Goal: Task Accomplishment & Management: Manage account settings

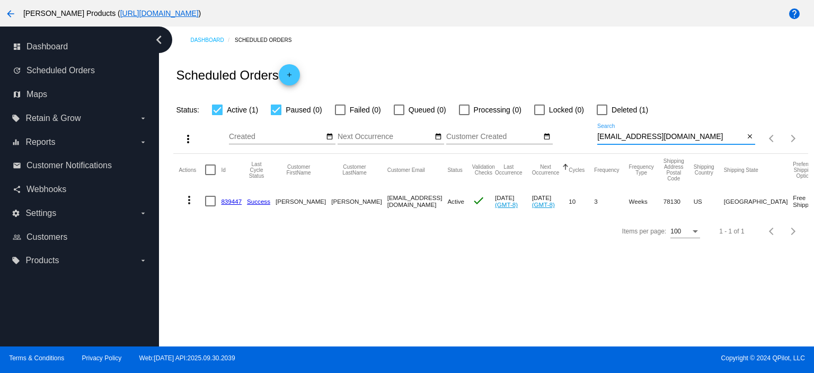
drag, startPoint x: 672, startPoint y: 137, endPoint x: 579, endPoint y: 146, distance: 93.2
click at [579, 146] on div "more_vert Oct Jan Feb Mar [DATE]" at bounding box center [490, 135] width 635 height 38
paste input "michaelltetz@gmail"
type input "michaelltetz@gmail.com"
click at [191, 202] on mat-icon "more_vert" at bounding box center [189, 199] width 13 height 13
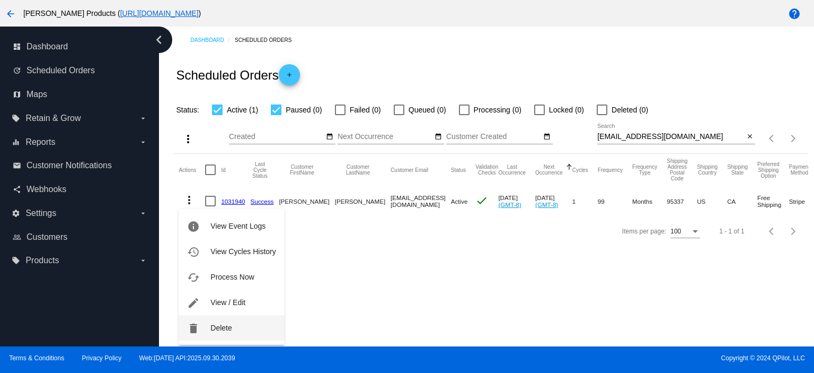
click at [223, 322] on button "delete Delete" at bounding box center [231, 327] width 105 height 25
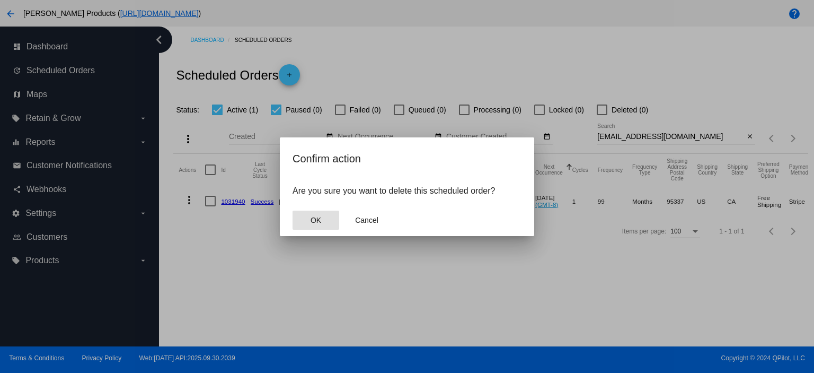
click at [309, 221] on button "OK" at bounding box center [316, 219] width 47 height 19
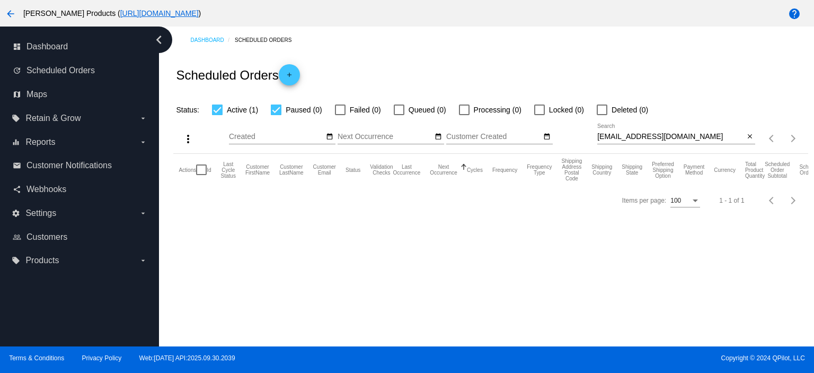
click at [603, 111] on div at bounding box center [602, 109] width 11 height 11
click at [602, 115] on input "Deleted (0)" at bounding box center [602, 115] width 1 height 1
checkbox input "true"
